Goal: Task Accomplishment & Management: Use online tool/utility

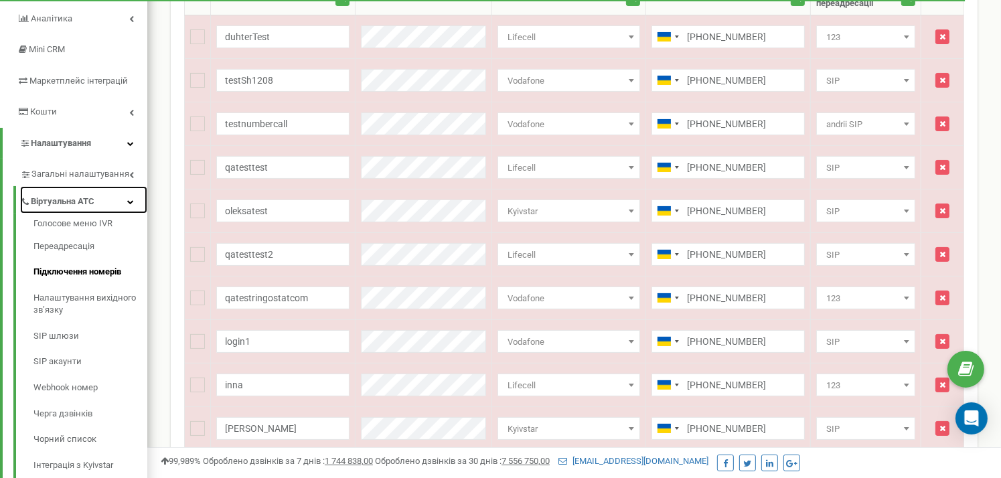
click at [130, 202] on icon at bounding box center [130, 201] width 7 height 7
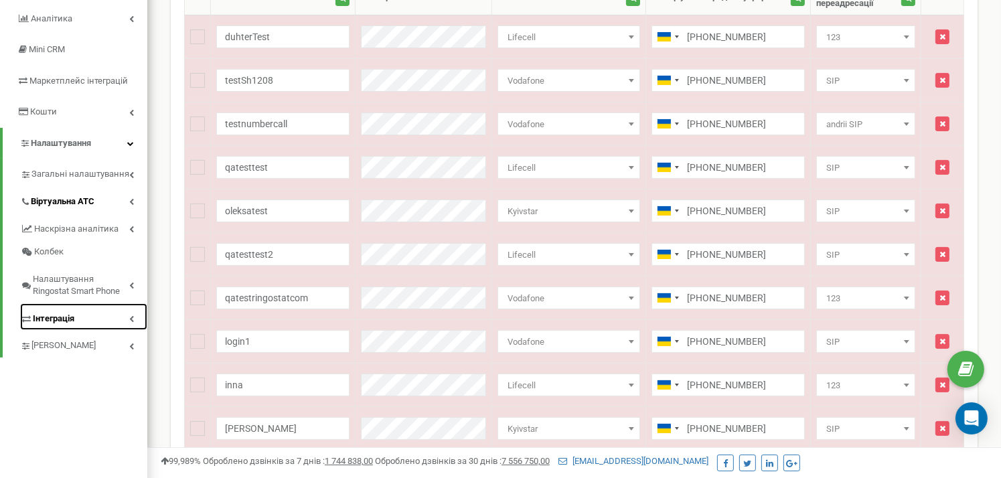
click at [48, 317] on span "Інтеграція" at bounding box center [54, 319] width 42 height 13
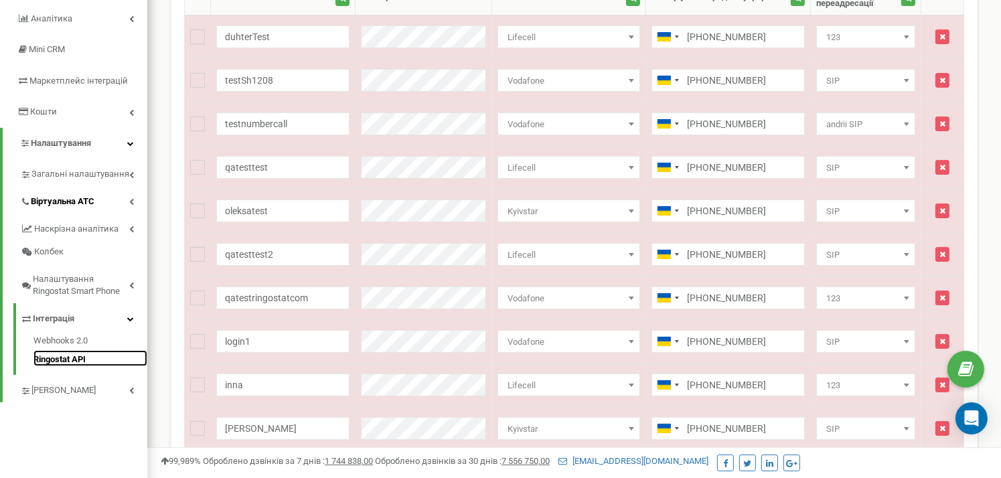
click at [64, 359] on link "Ringostat API" at bounding box center [90, 358] width 114 height 16
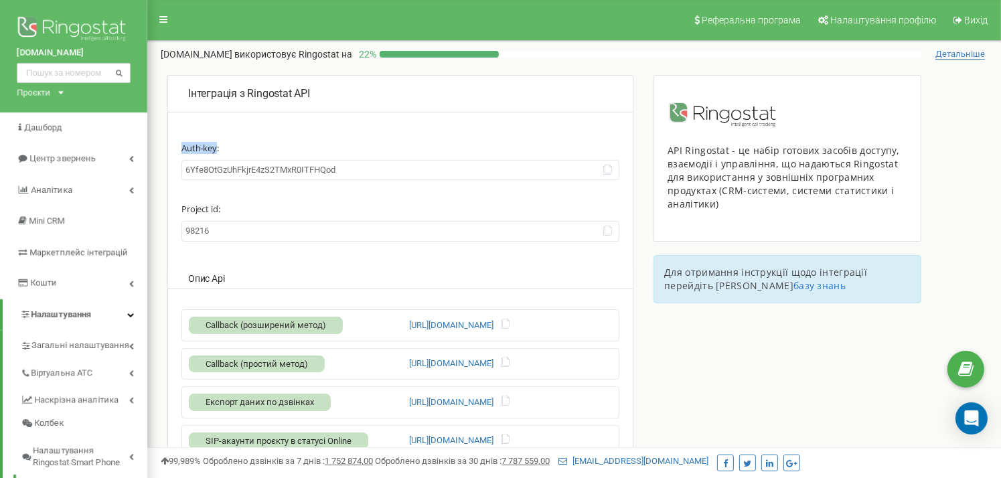
drag, startPoint x: 217, startPoint y: 148, endPoint x: 183, endPoint y: 147, distance: 34.2
click at [183, 147] on label "Auth-key:" at bounding box center [400, 145] width 438 height 24
copy label "Auth-key"
